Goal: Task Accomplishment & Management: Manage account settings

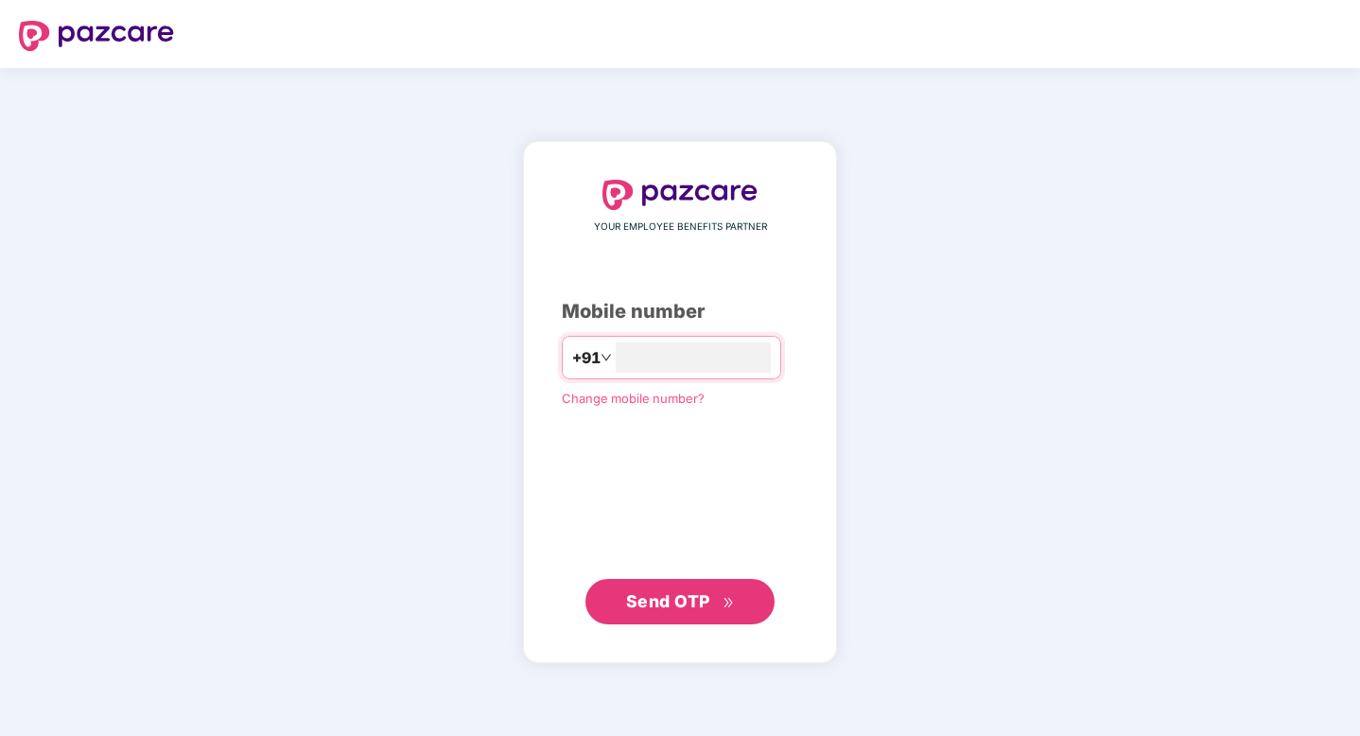
type input "**********"
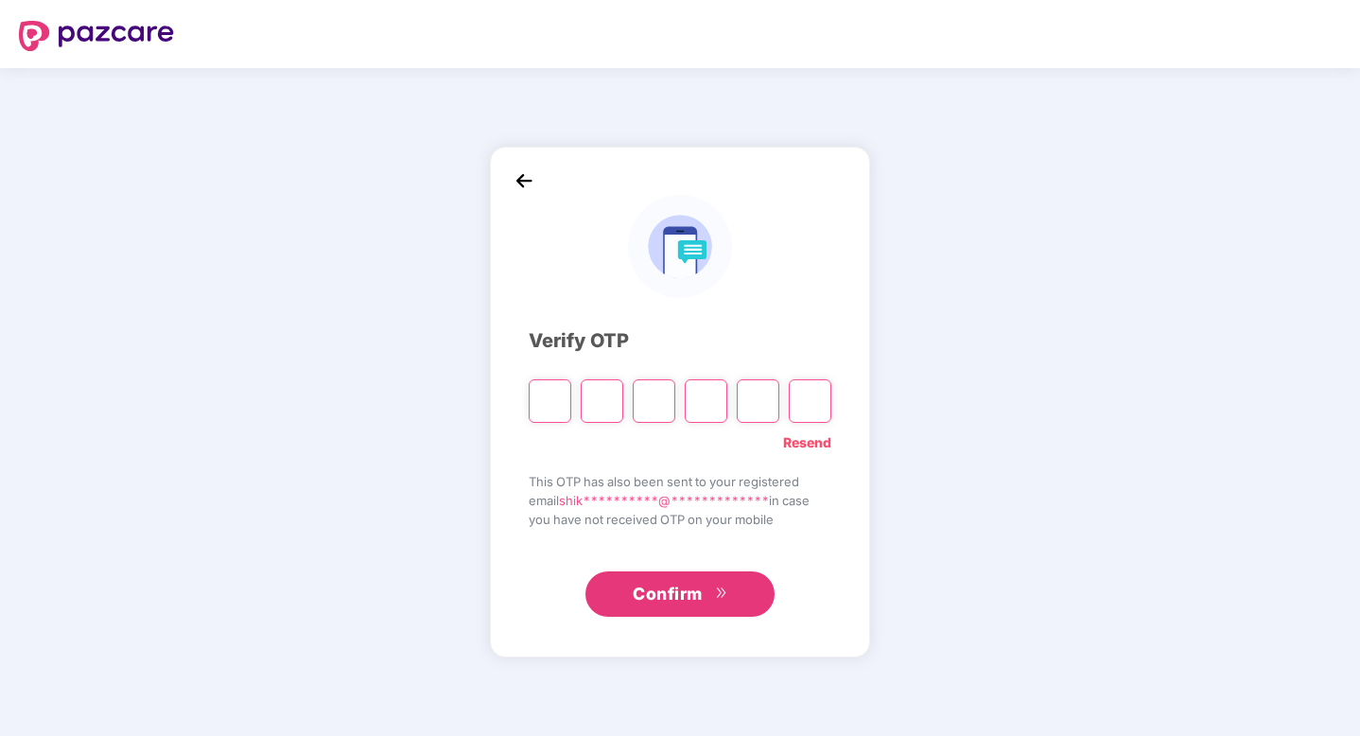
paste input "*"
type input "*"
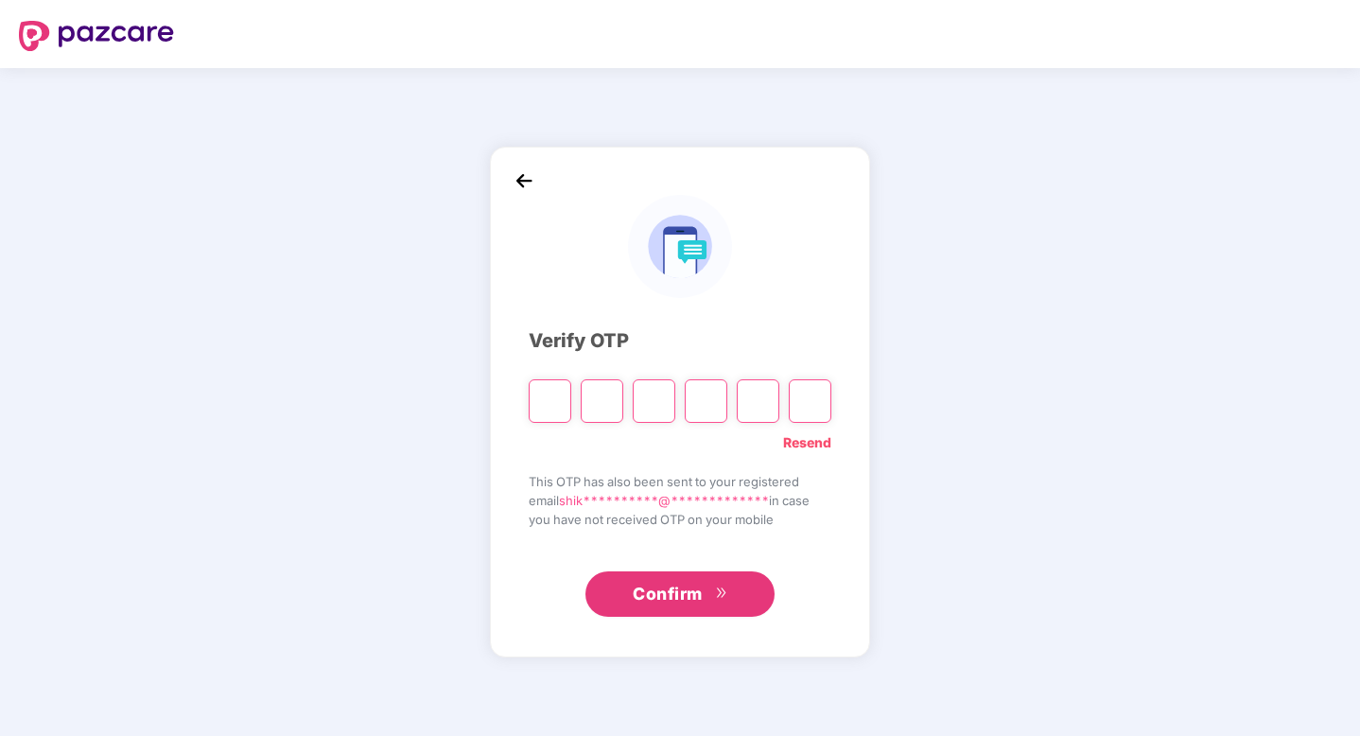
type input "*"
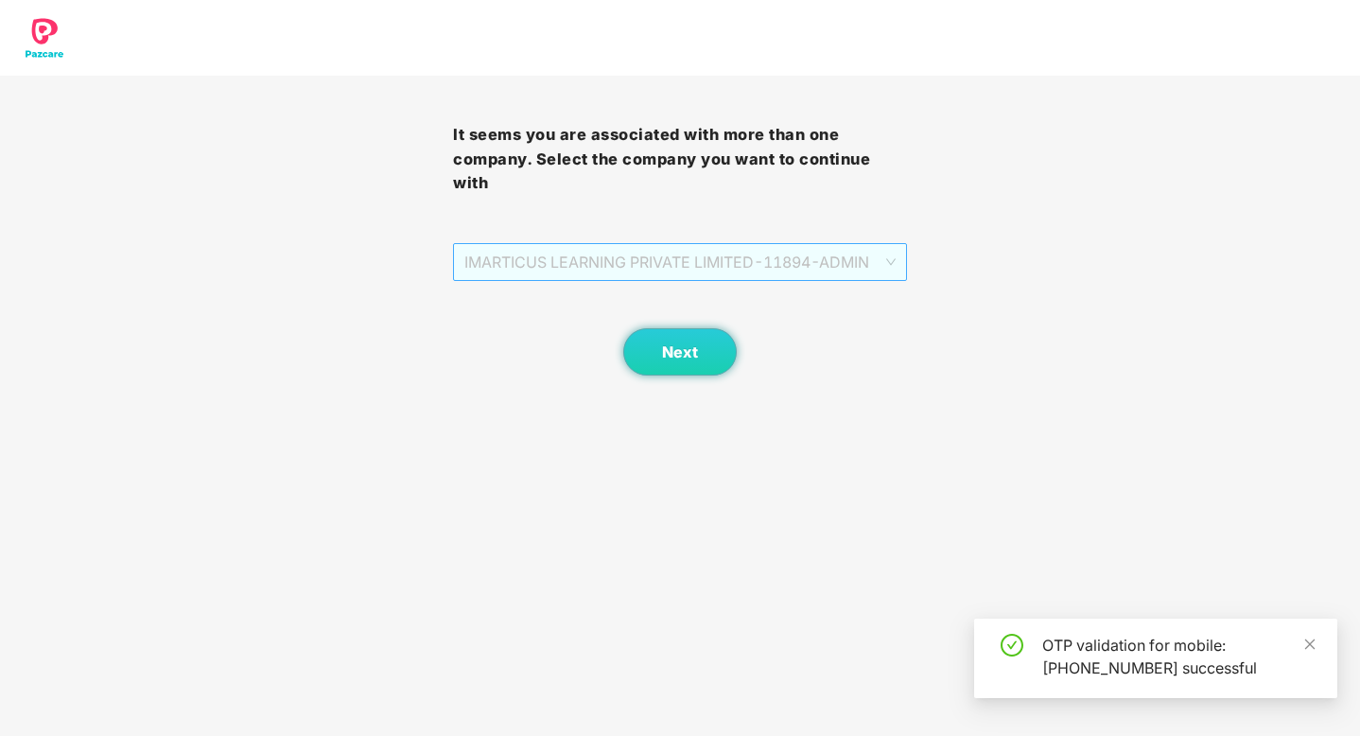
click at [498, 249] on span "IMARTICUS LEARNING PRIVATE LIMITED - 11894 - ADMIN" at bounding box center [679, 262] width 430 height 36
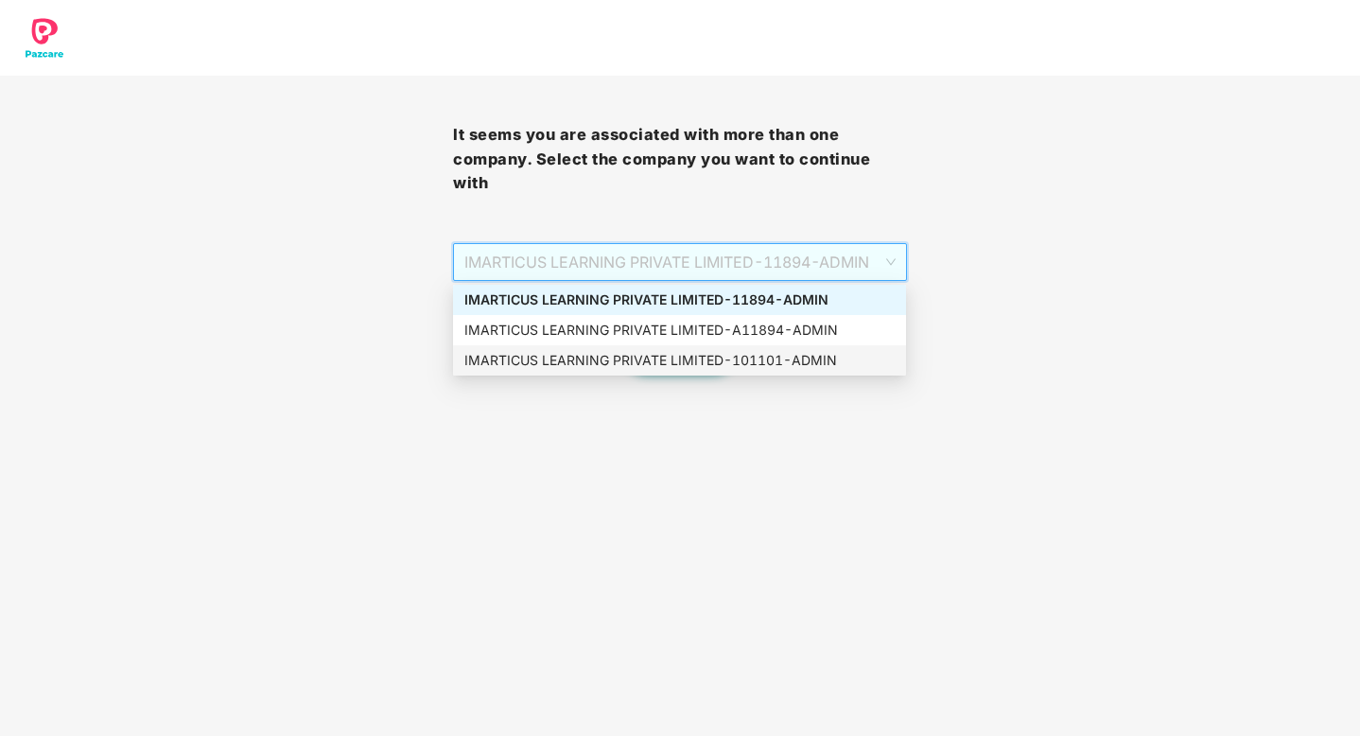
click at [735, 370] on div "IMARTICUS LEARNING PRIVATE LIMITED - 101101 - ADMIN" at bounding box center [679, 360] width 430 height 21
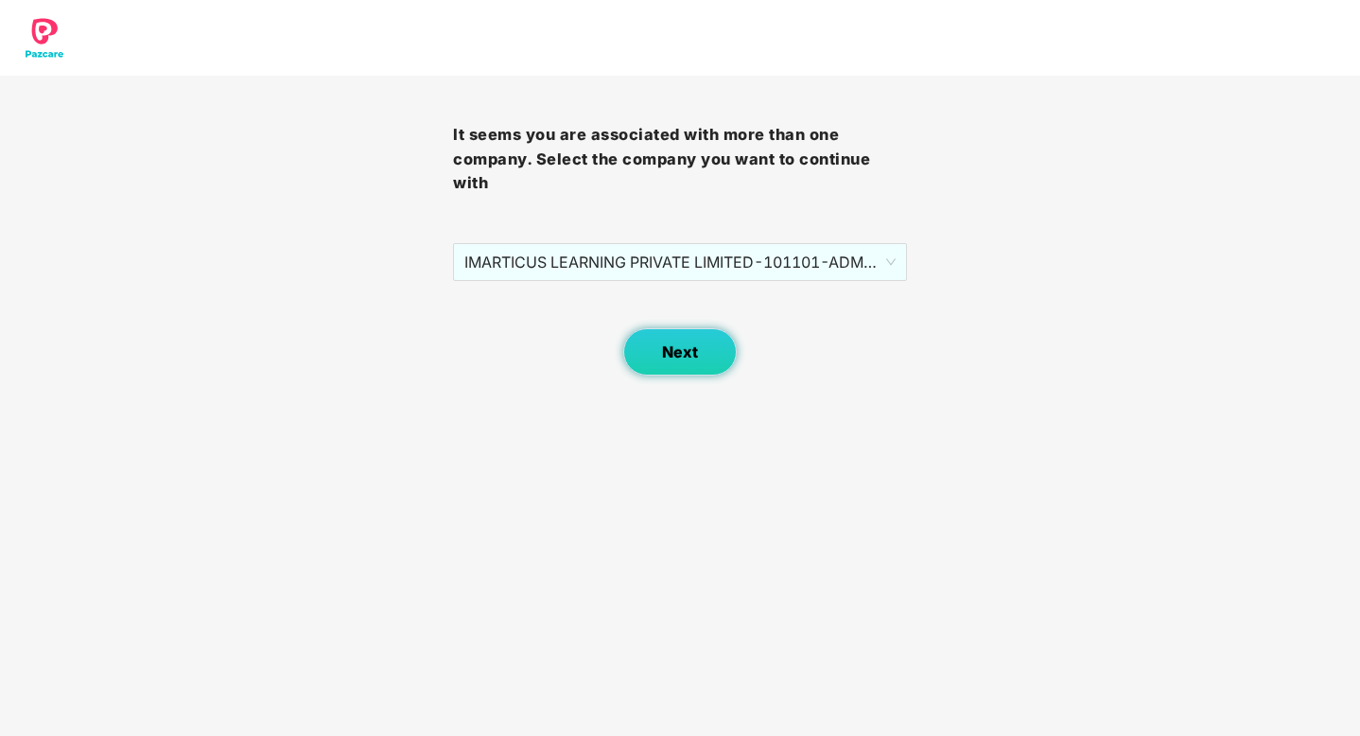
click at [684, 358] on span "Next" at bounding box center [680, 352] width 36 height 18
